Goal: Information Seeking & Learning: Learn about a topic

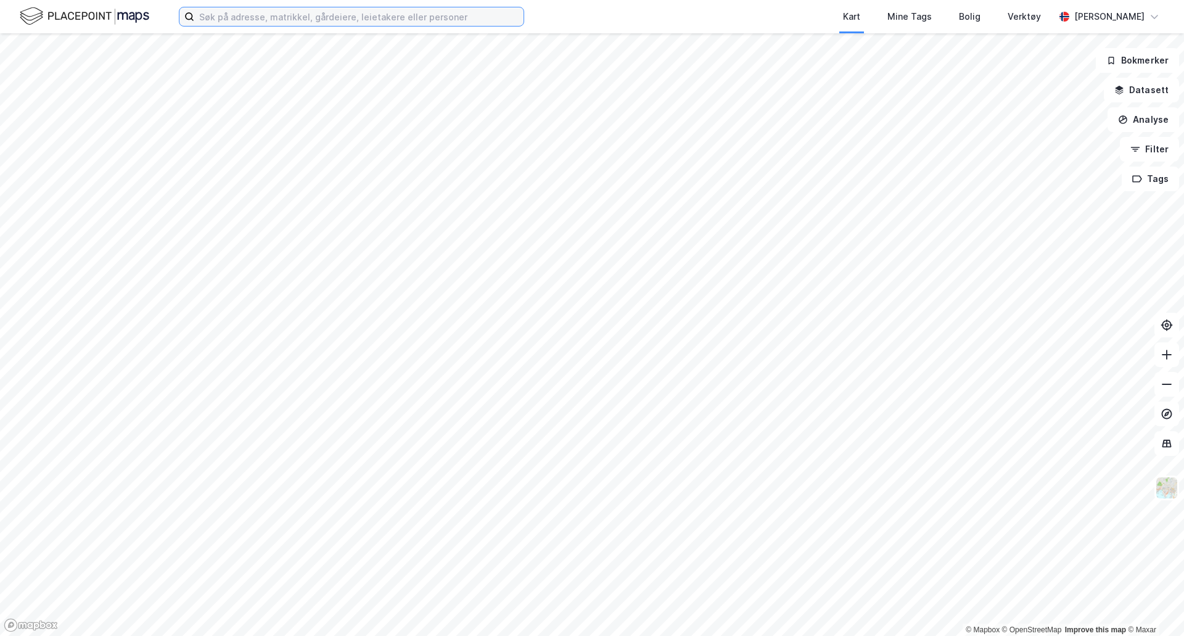
click at [418, 22] on input at bounding box center [358, 16] width 329 height 19
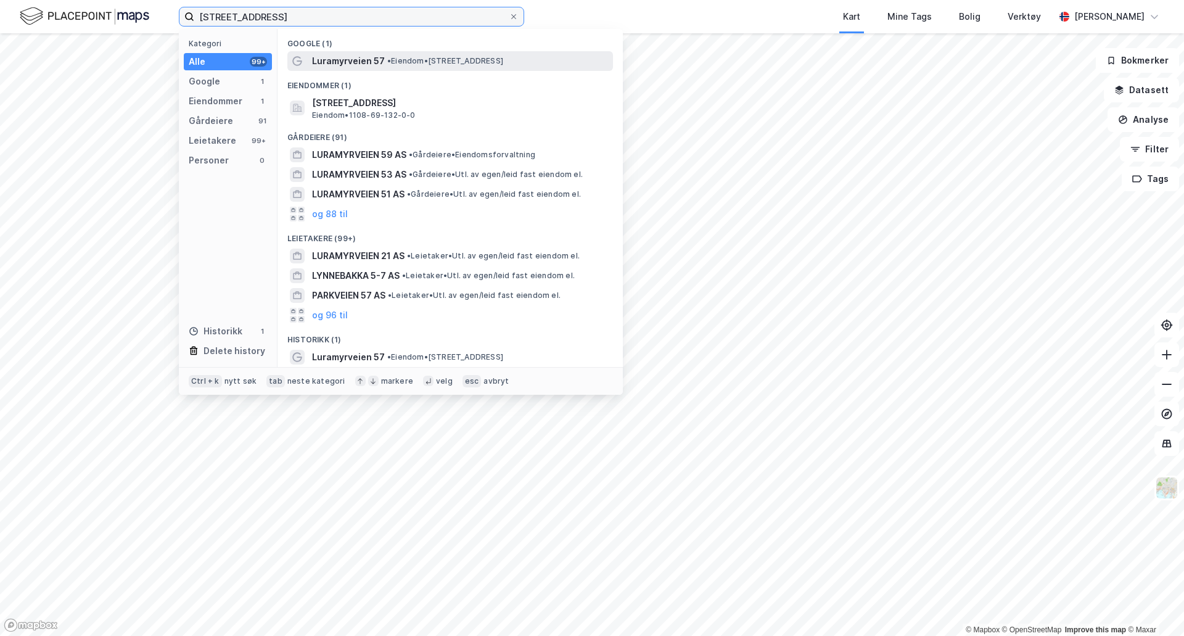
type input "[STREET_ADDRESS]"
click at [460, 64] on span "• Eiendom • [STREET_ADDRESS]" at bounding box center [445, 61] width 116 height 10
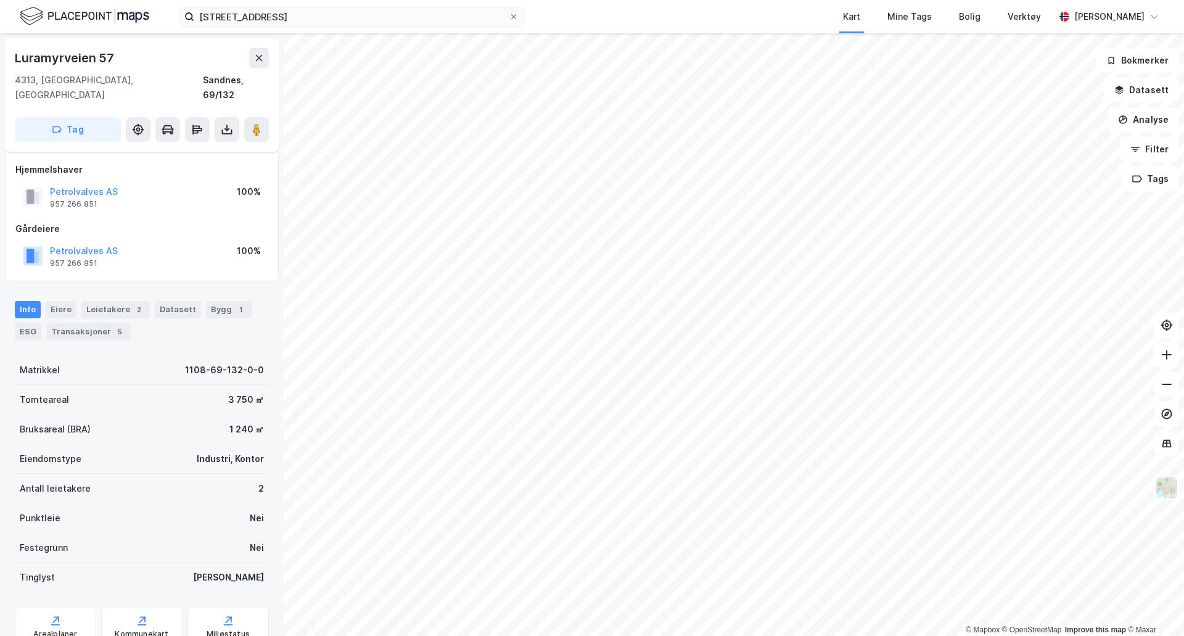
scroll to position [36, 0]
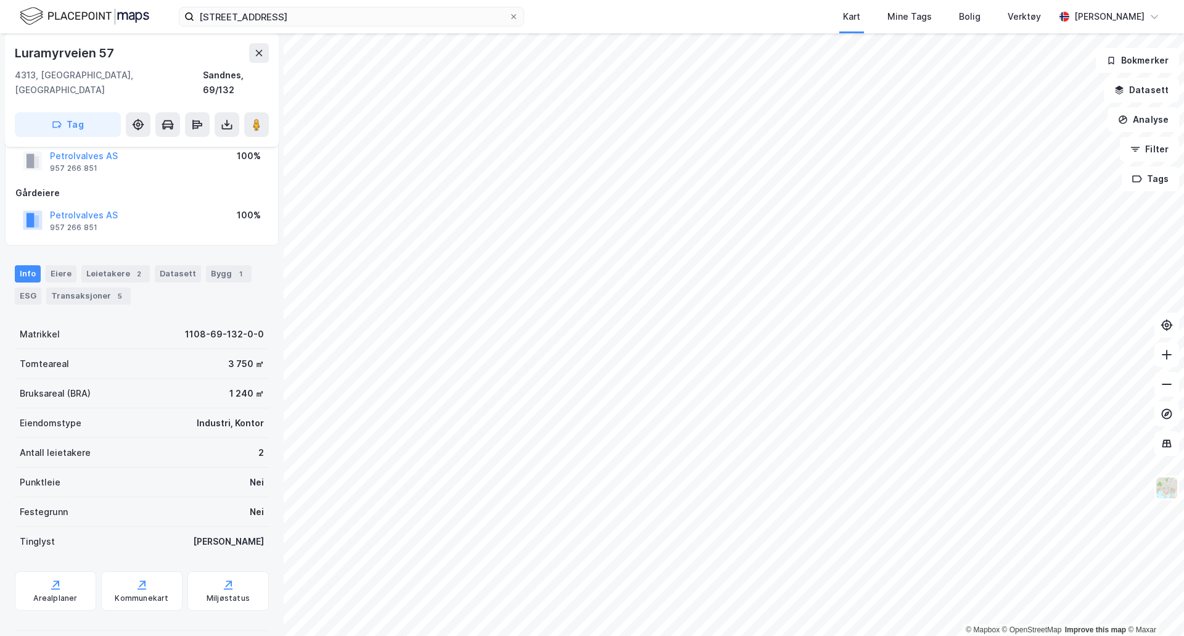
click at [207, 265] on div "Bygg 1" at bounding box center [229, 273] width 46 height 17
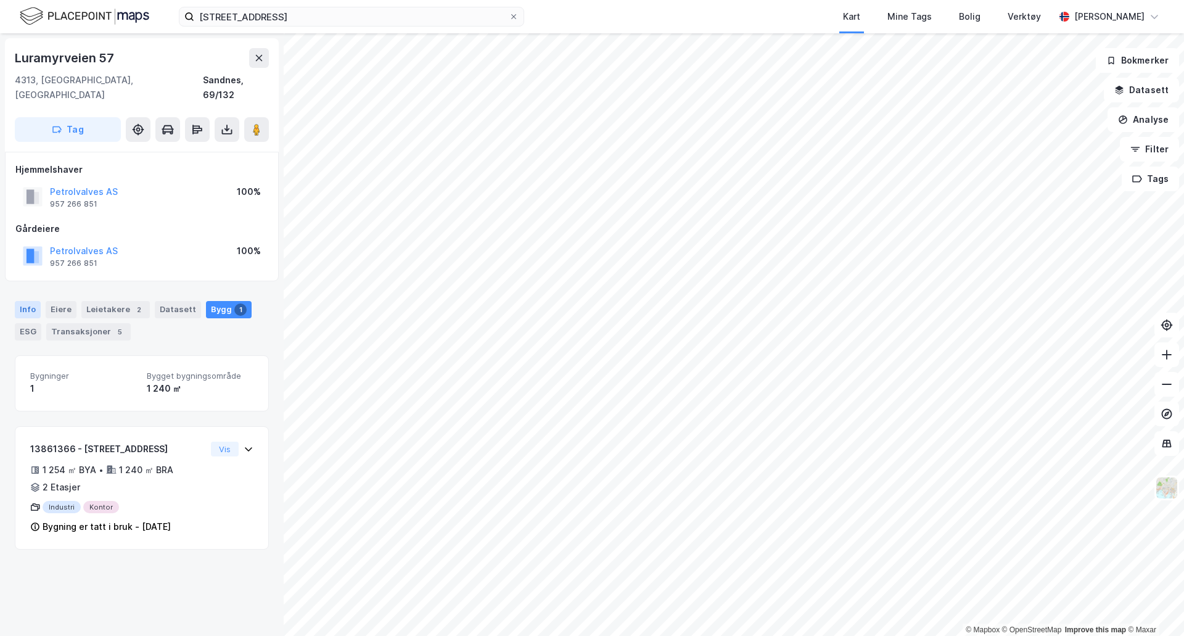
click at [29, 301] on div "Info" at bounding box center [28, 309] width 26 height 17
